Goal: Information Seeking & Learning: Learn about a topic

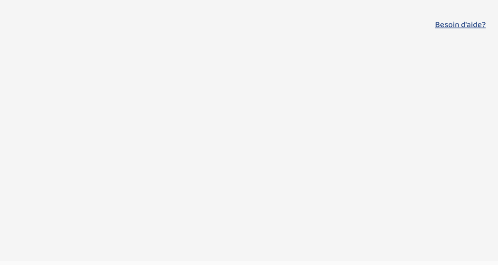
select select "updated_at_desc"
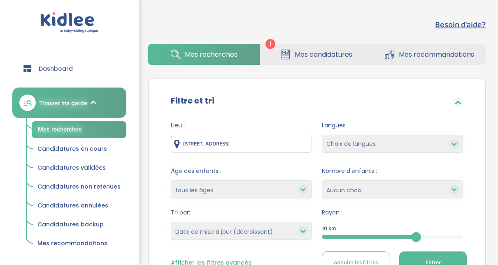
scroll to position [114, 0]
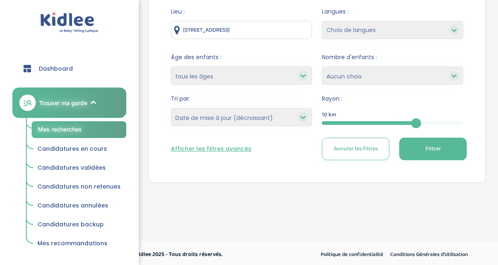
click at [354, 124] on div at bounding box center [369, 123] width 94 height 4
click at [435, 145] on span "Filtrer" at bounding box center [433, 149] width 15 height 9
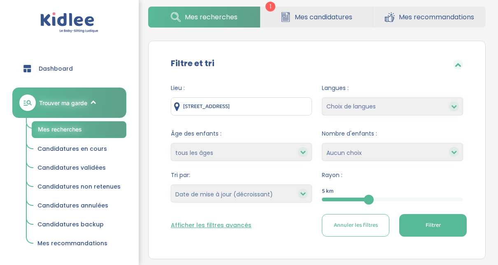
scroll to position [36, 0]
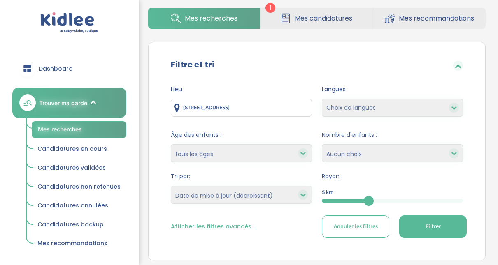
click at [417, 230] on button "Filtrer" at bounding box center [433, 227] width 68 height 23
click at [57, 128] on span "Mes recherches" at bounding box center [60, 129] width 44 height 7
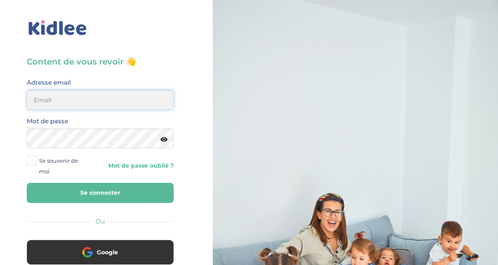
type input "adjoba.hoimian@gmail.com"
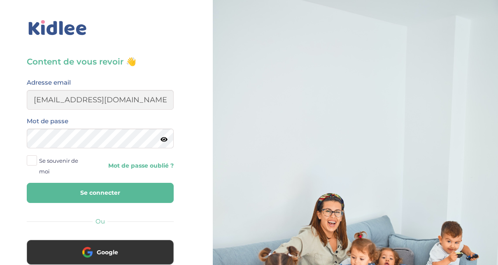
click at [84, 195] on button "Se connecter" at bounding box center [100, 193] width 147 height 20
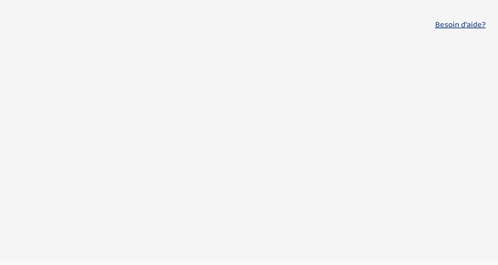
select select "updated_at_desc"
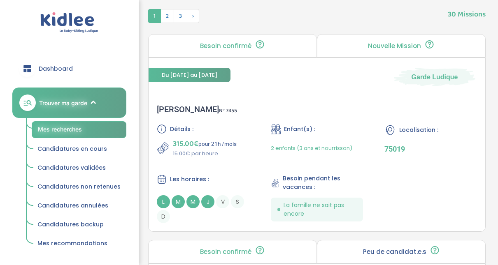
scroll to position [76, 0]
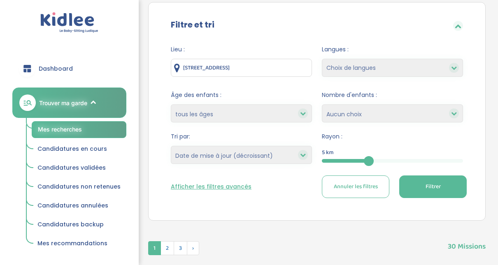
click at [442, 188] on button "Filtrer" at bounding box center [433, 187] width 68 height 23
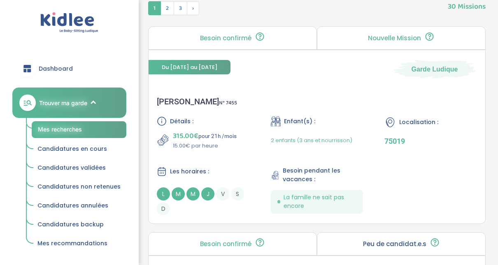
scroll to position [323, 0]
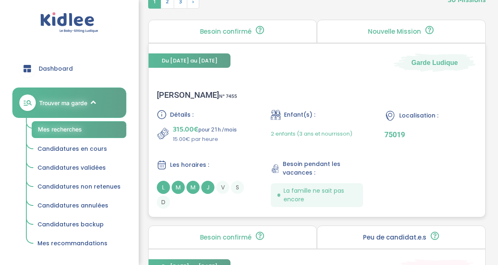
click at [172, 93] on div "Mathilde L . N° 7455" at bounding box center [197, 95] width 80 height 10
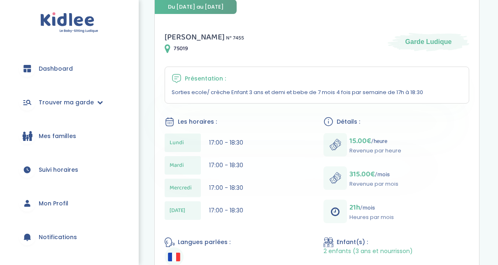
scroll to position [121, 0]
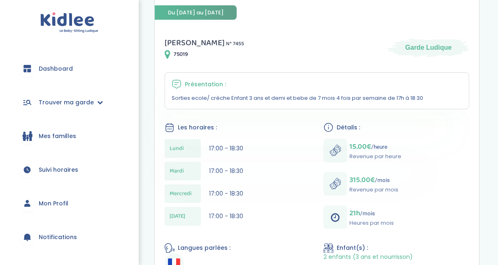
drag, startPoint x: 497, startPoint y: 108, endPoint x: 495, endPoint y: 162, distance: 53.5
click at [495, 162] on div "Mes recherches Mes candidatures Mes recommandations Retour Détails mission Beso…" at bounding box center [317, 151] width 362 height 520
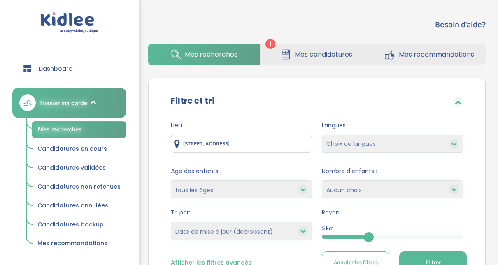
select select "updated_at_desc"
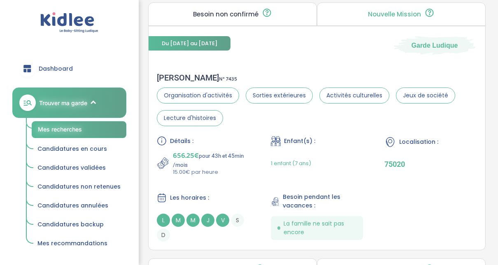
scroll to position [1690, 0]
click at [181, 73] on div "Laurent H . N° 7435" at bounding box center [317, 77] width 320 height 10
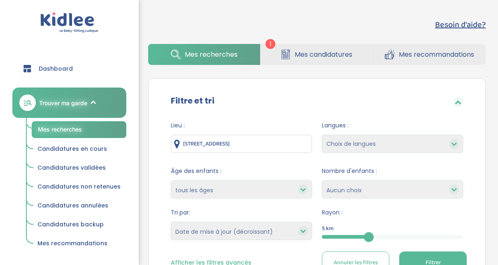
select select "updated_at_desc"
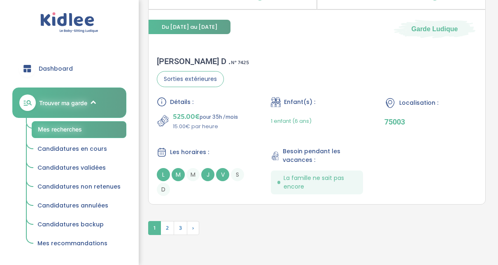
scroll to position [2430, 0]
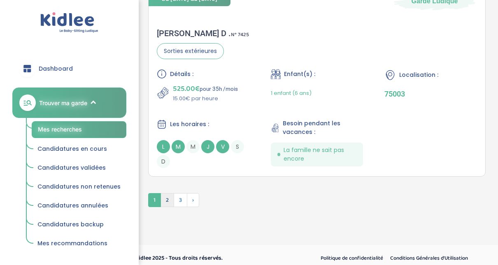
click at [169, 193] on span "2" at bounding box center [168, 200] width 14 height 14
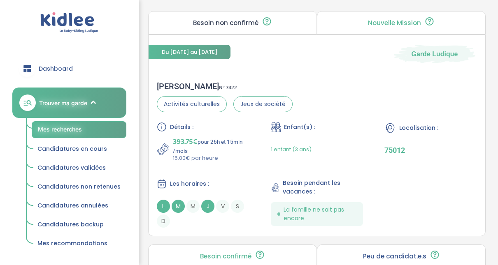
scroll to position [282, 0]
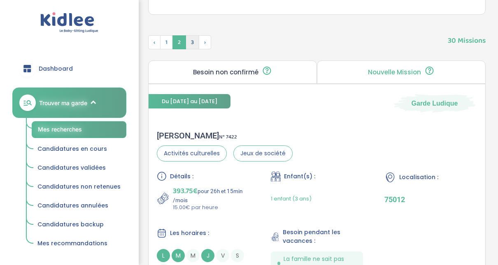
click at [191, 39] on span "3" at bounding box center [193, 42] width 14 height 14
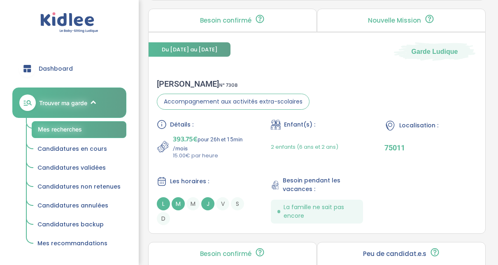
scroll to position [1023, 0]
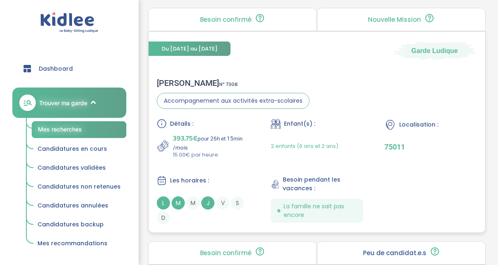
click at [177, 81] on div "[PERSON_NAME] N° 7308" at bounding box center [233, 83] width 153 height 10
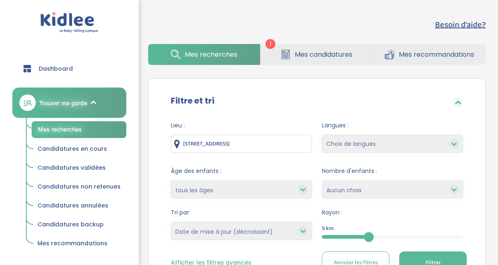
select select "updated_at_desc"
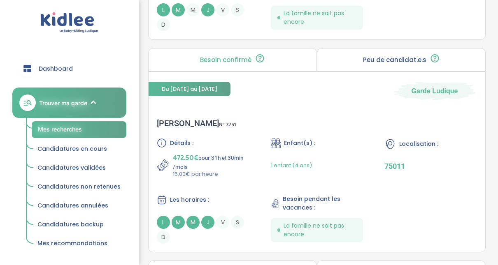
scroll to position [1221, 0]
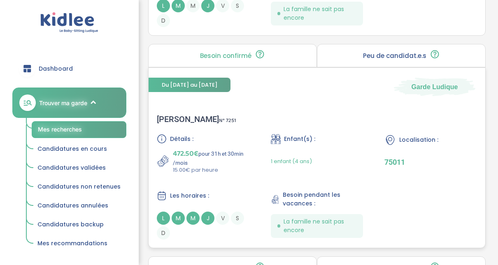
click at [172, 117] on div "Anne H . N° 7251" at bounding box center [196, 119] width 79 height 10
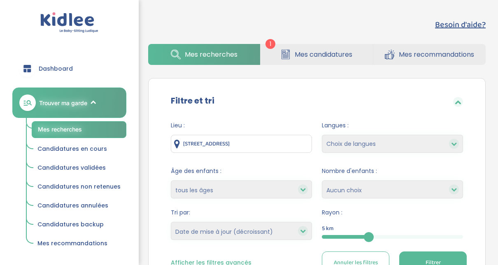
select select "updated_at_desc"
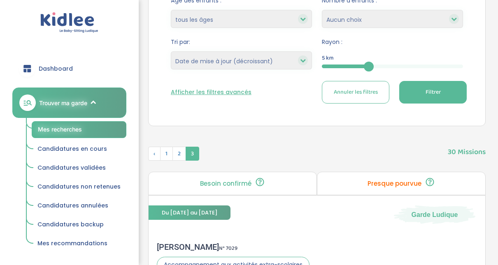
scroll to position [168, 0]
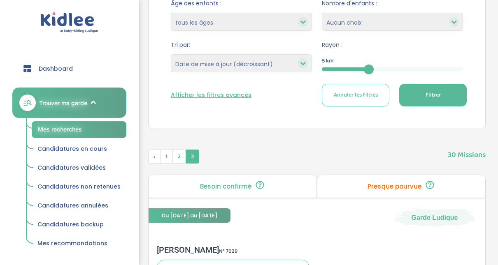
click at [407, 69] on div "5" at bounding box center [392, 70] width 141 height 4
click at [430, 91] on span "Filtrer" at bounding box center [433, 95] width 15 height 9
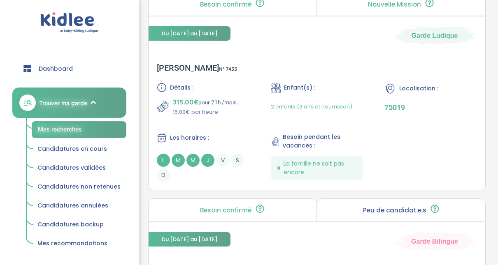
scroll to position [547, 0]
